Goal: Navigation & Orientation: Find specific page/section

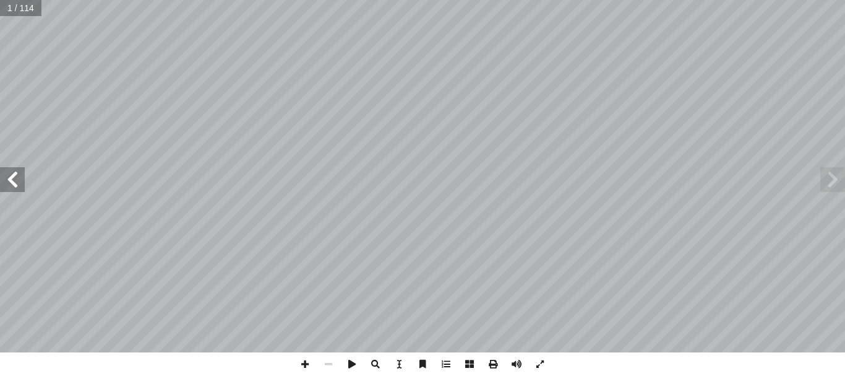
click at [829, 175] on span at bounding box center [833, 179] width 25 height 25
click at [15, 181] on span at bounding box center [12, 179] width 25 height 25
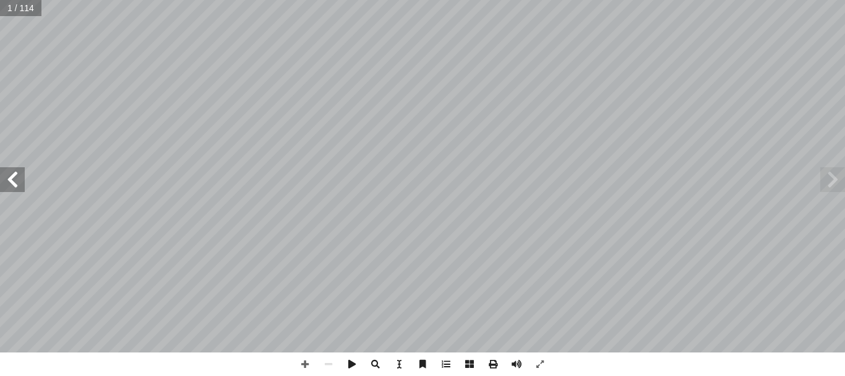
click at [15, 181] on span at bounding box center [12, 179] width 25 height 25
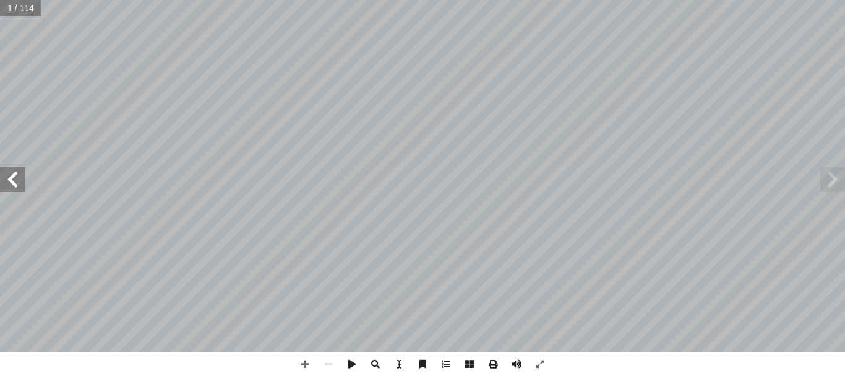
click at [15, 181] on span at bounding box center [12, 179] width 25 height 25
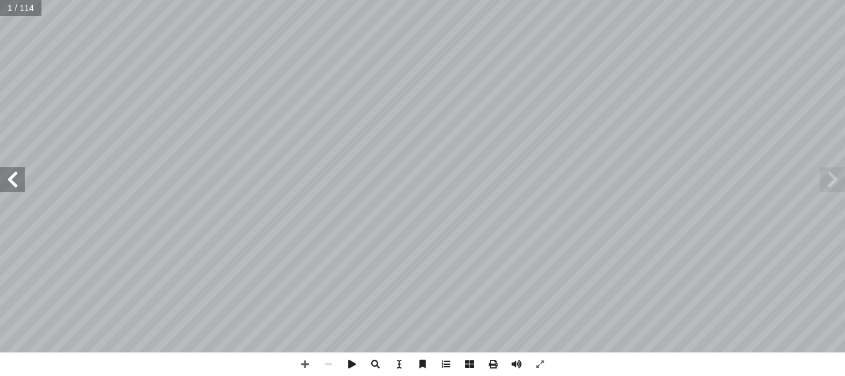
click at [15, 181] on span at bounding box center [12, 179] width 25 height 25
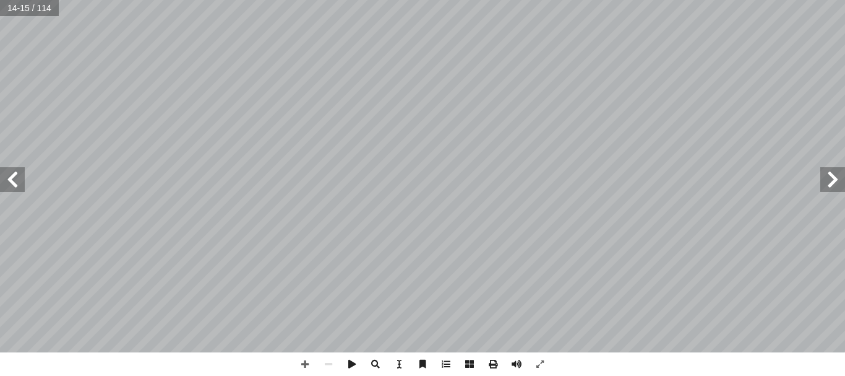
click at [15, 181] on span at bounding box center [12, 179] width 25 height 25
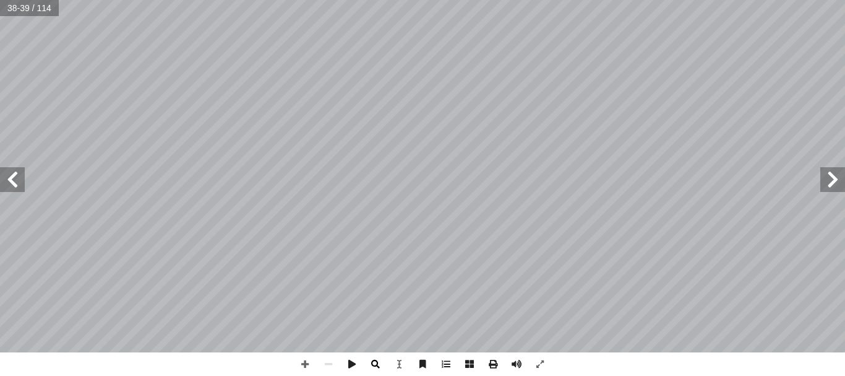
click at [383, 366] on span at bounding box center [376, 364] width 24 height 24
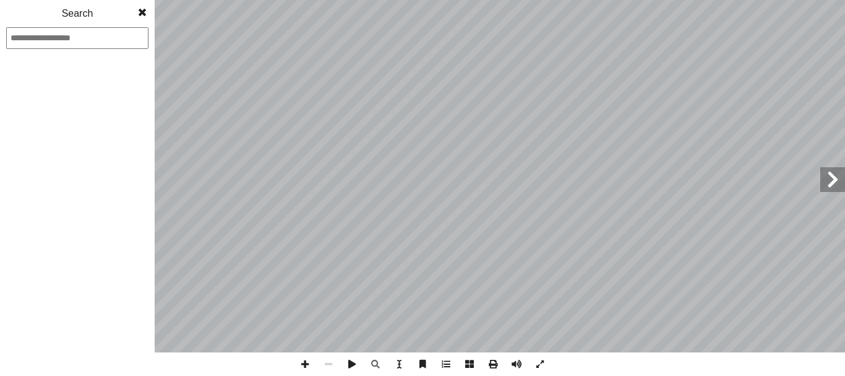
click at [146, 15] on span at bounding box center [142, 12] width 22 height 25
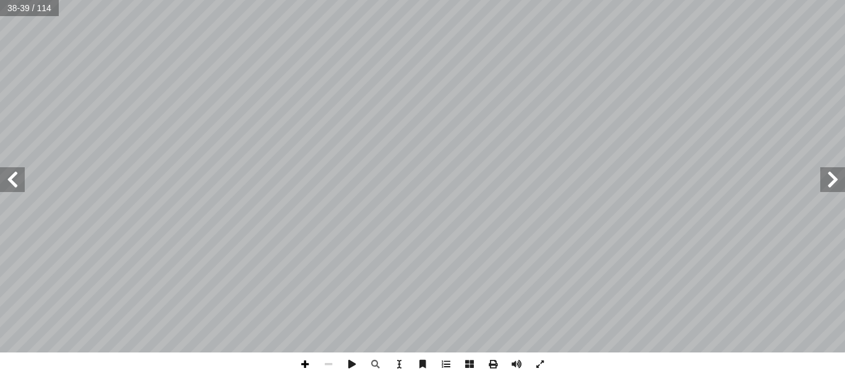
click at [303, 368] on span at bounding box center [305, 364] width 24 height 24
